Goal: Transaction & Acquisition: Purchase product/service

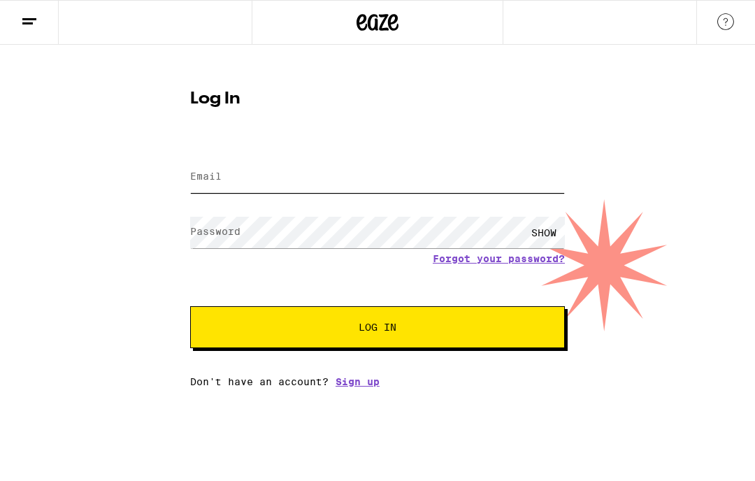
click at [266, 175] on input "Email" at bounding box center [377, 176] width 375 height 31
type input "[EMAIL_ADDRESS][DOMAIN_NAME]"
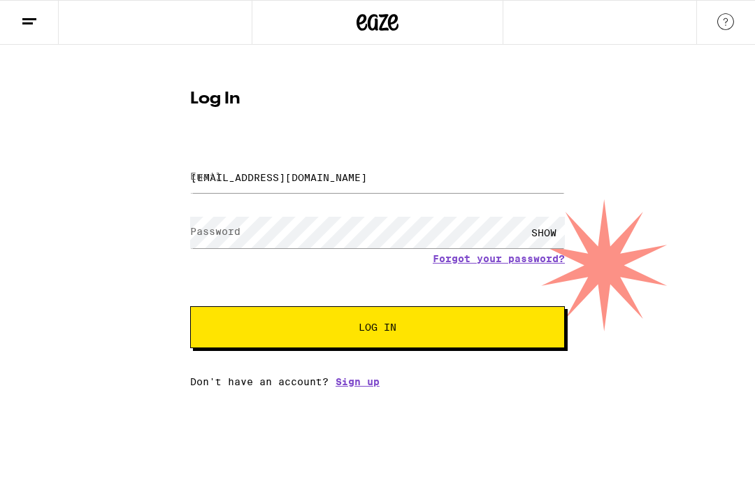
click at [377, 329] on button "Log In" at bounding box center [377, 327] width 375 height 42
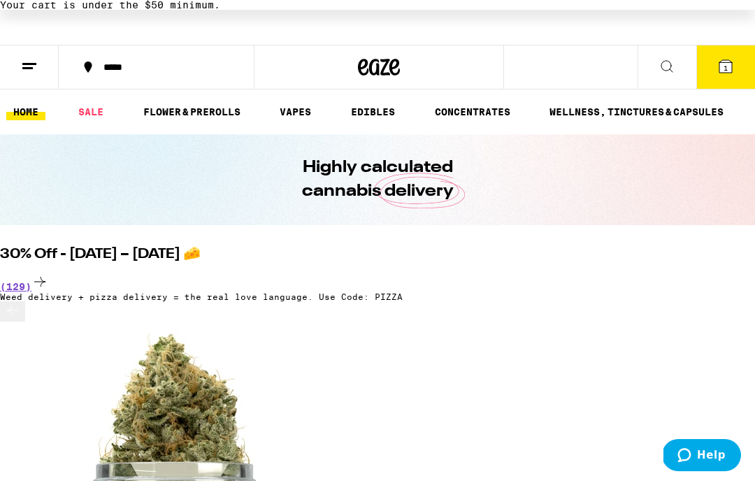
click at [697, 113] on link "WELLNESS, TINCTURES & CAPSULES" at bounding box center [636, 111] width 188 height 17
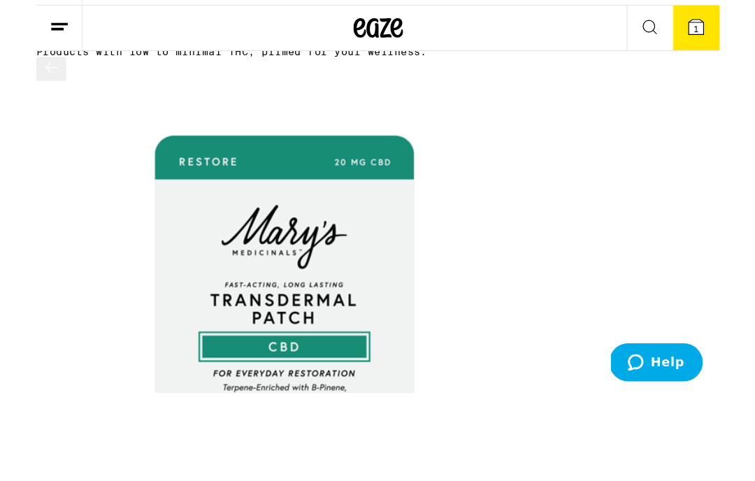
scroll to position [0, 196]
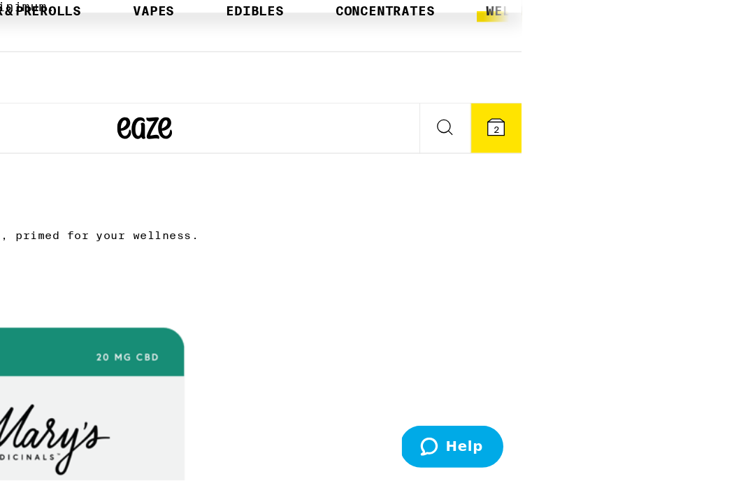
scroll to position [0, 0]
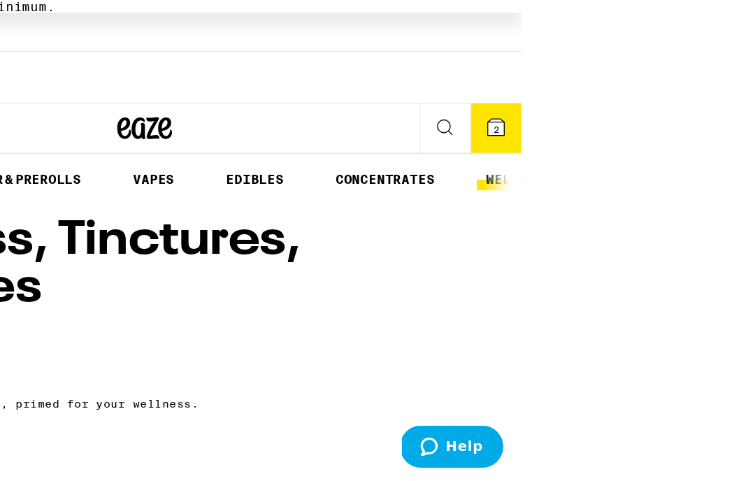
click at [273, 129] on link "VAPES" at bounding box center [295, 137] width 45 height 17
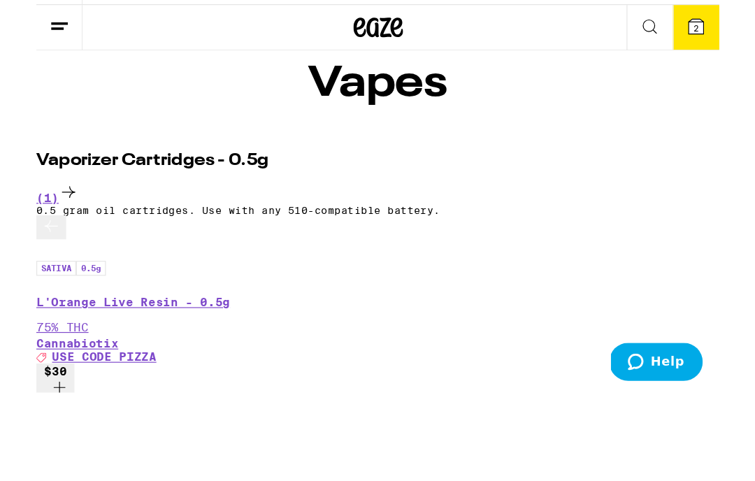
scroll to position [56, 0]
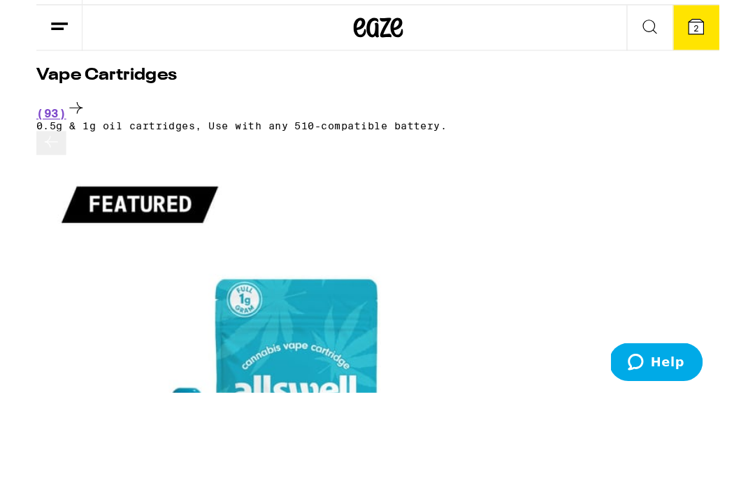
scroll to position [0, 599]
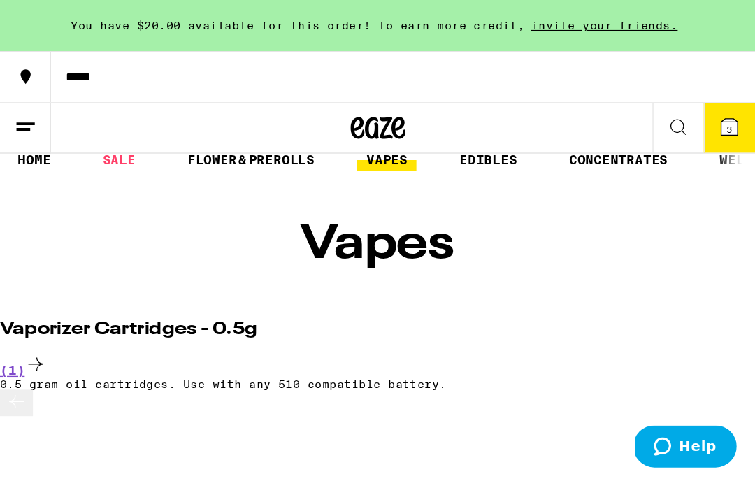
scroll to position [0, 0]
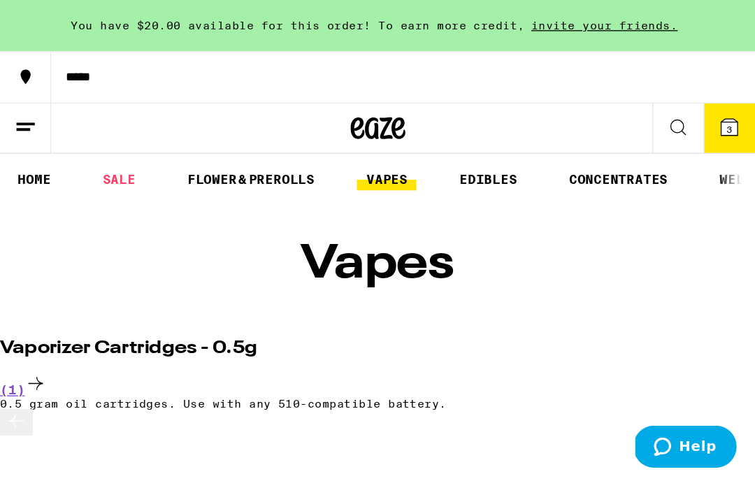
click at [187, 129] on link "FLOWER & PREROLLS" at bounding box center [191, 137] width 111 height 17
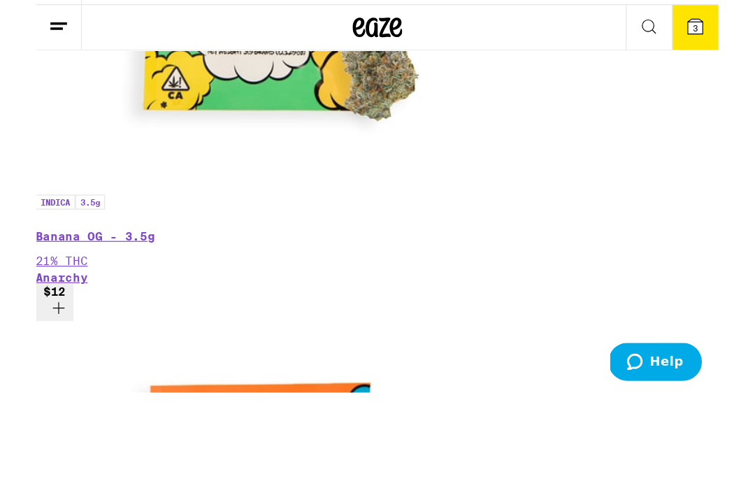
scroll to position [1058, 0]
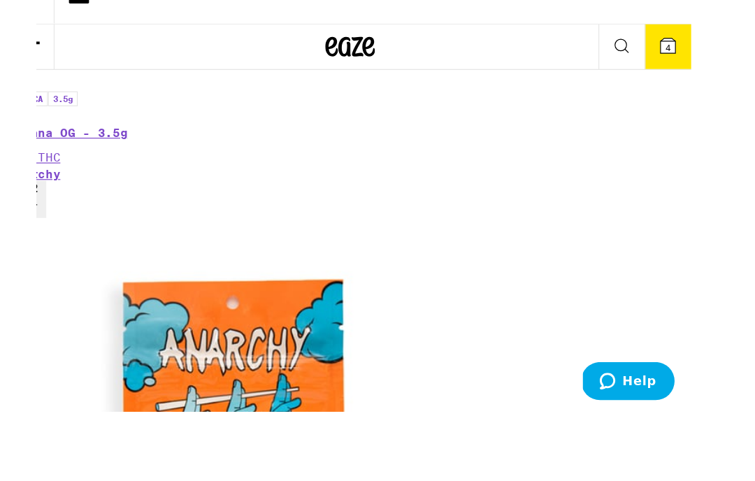
scroll to position [0, 1316]
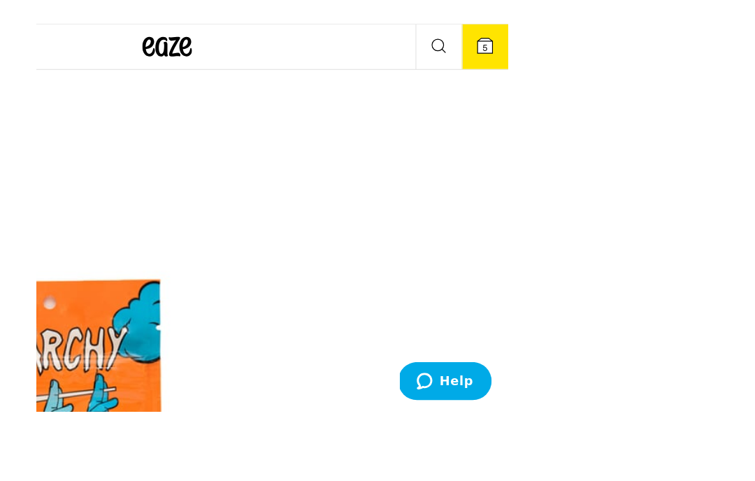
click at [556, 79] on button "5" at bounding box center [557, 98] width 39 height 38
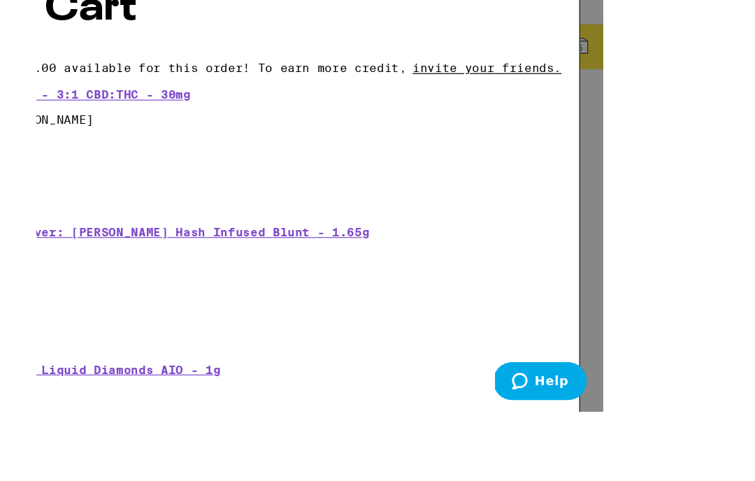
click at [42, 175] on icon "Decrement" at bounding box center [33, 183] width 17 height 17
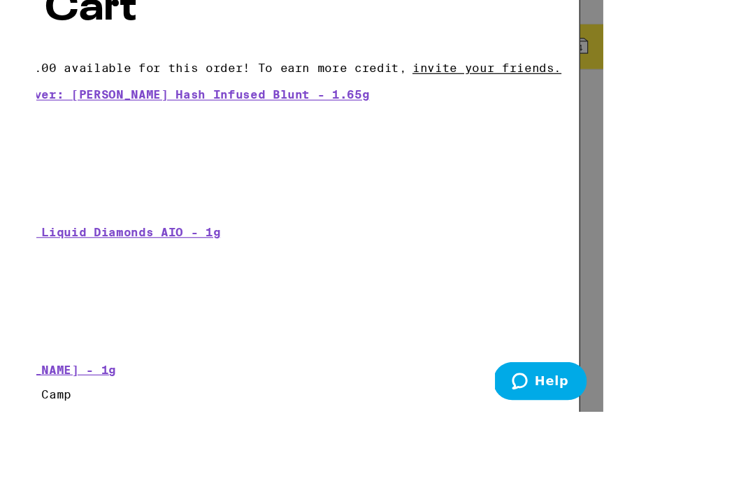
click at [42, 408] on icon "Decrement" at bounding box center [33, 416] width 17 height 17
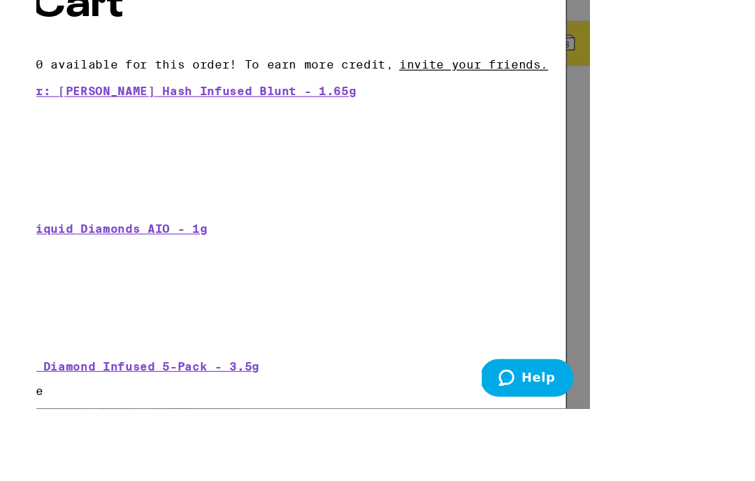
click at [570, 64] on div "Your Cart You have $20.00 available for this order! To earn more credit, invite…" at bounding box center [288, 203] width 577 height 406
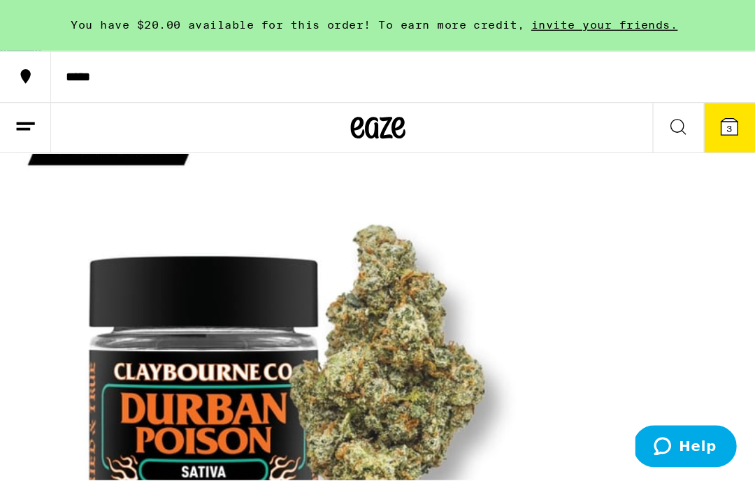
scroll to position [244, 0]
